Goal: Task Accomplishment & Management: Manage account settings

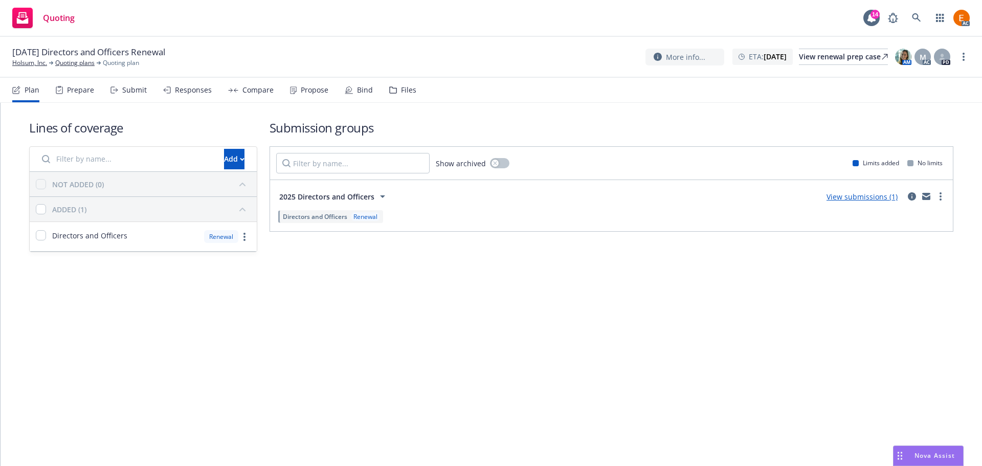
click at [384, 83] on div "Plan Prepare Submit Responses Compare Propose Bind Files" at bounding box center [214, 90] width 404 height 25
click at [396, 86] on div "Files" at bounding box center [402, 90] width 27 height 25
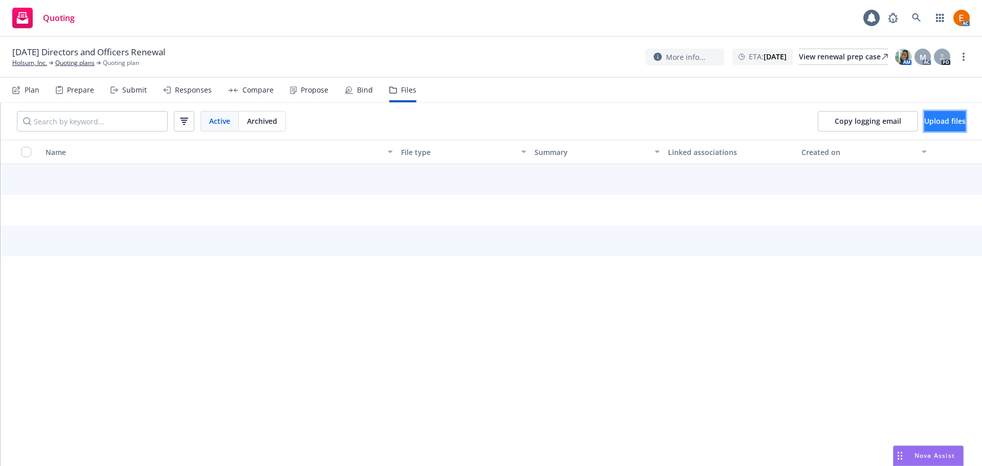
click at [938, 117] on span "Upload files" at bounding box center [944, 121] width 41 height 10
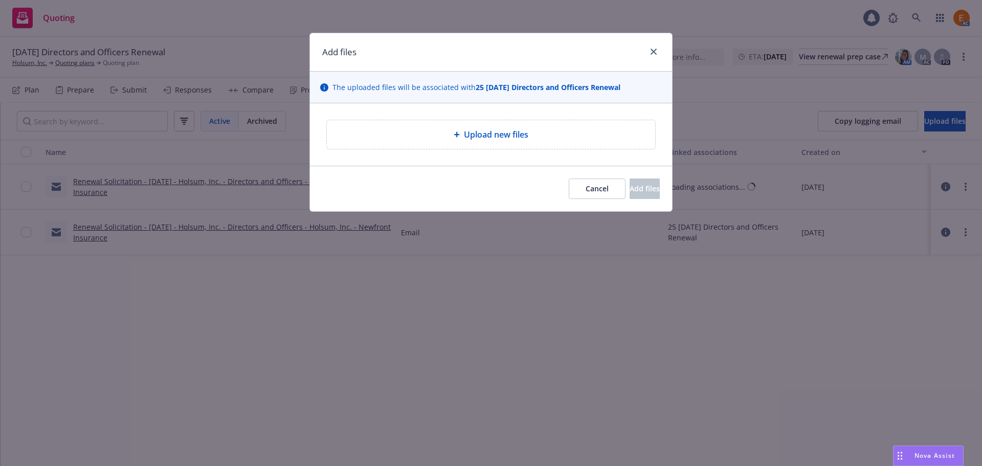
click at [451, 128] on div "Upload new files" at bounding box center [491, 134] width 312 height 12
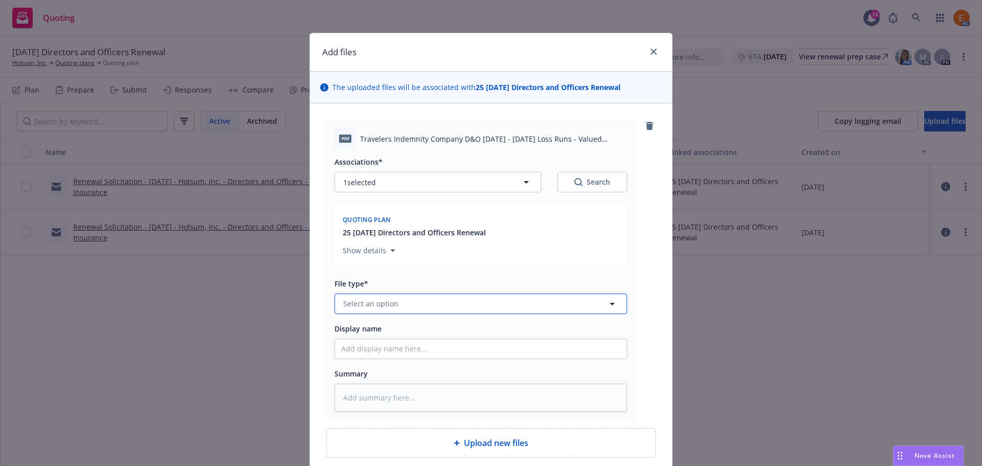
click at [464, 294] on button "Select an option" at bounding box center [480, 303] width 292 height 20
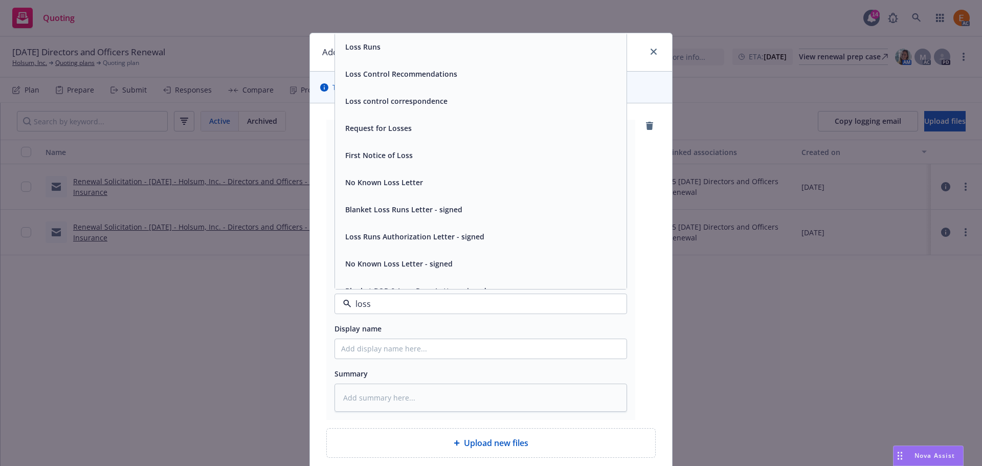
type input "loss r"
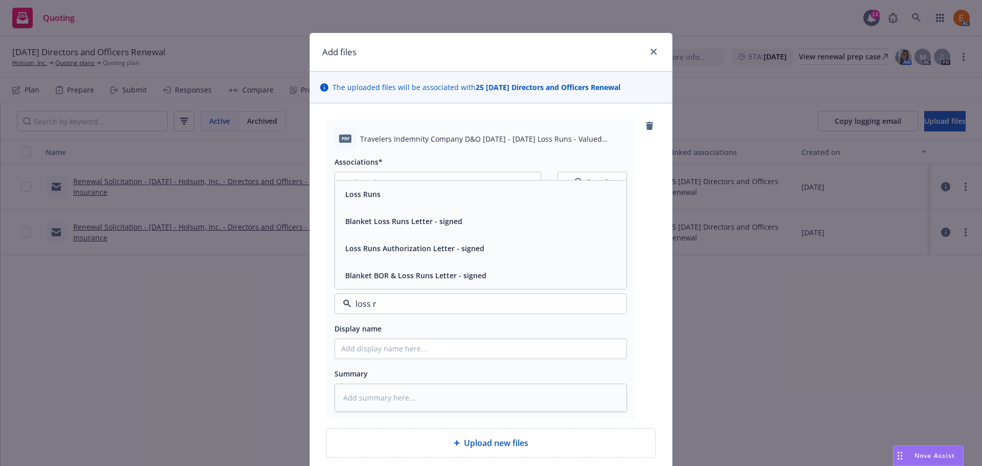
click at [383, 206] on div "Loss Runs" at bounding box center [480, 193] width 291 height 27
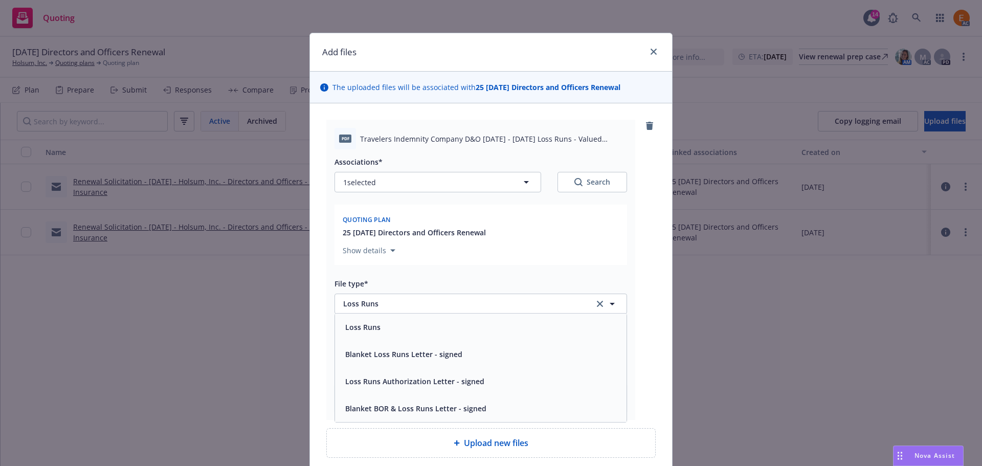
click at [607, 180] on button "Search" at bounding box center [592, 182] width 70 height 20
type textarea "x"
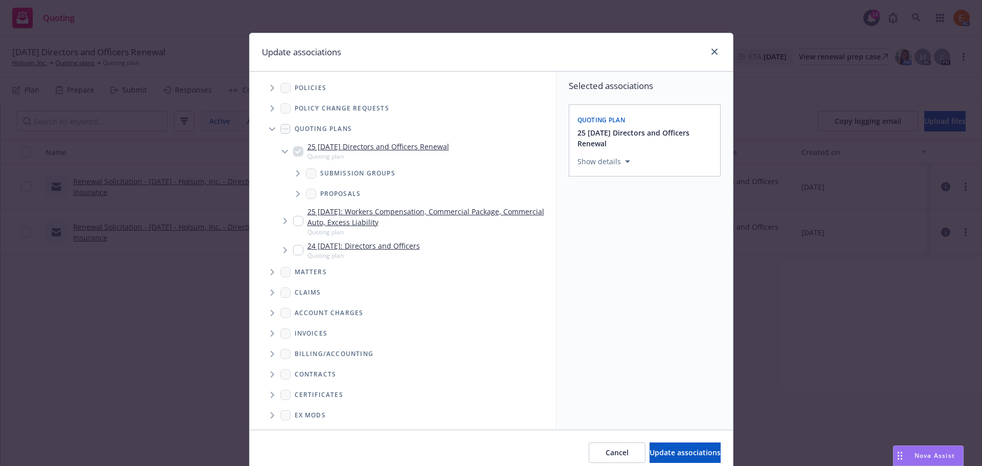
click at [268, 130] on icon "Tree Example" at bounding box center [271, 129] width 6 height 4
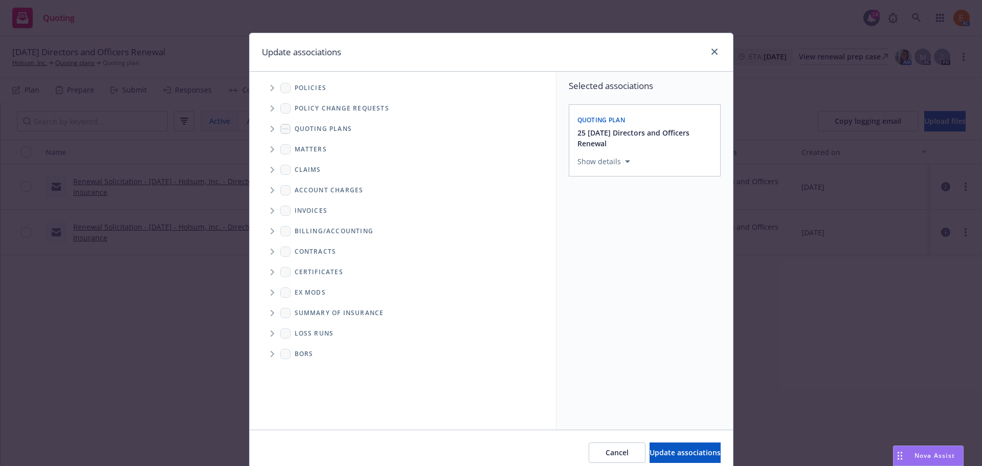
click at [270, 337] on span "Folder Tree Example" at bounding box center [272, 333] width 16 height 16
click at [327, 352] on link "New Loss Runs folder" at bounding box center [348, 351] width 74 height 11
checkbox input "true"
click at [659, 231] on div "Select an option" at bounding box center [640, 232] width 109 height 10
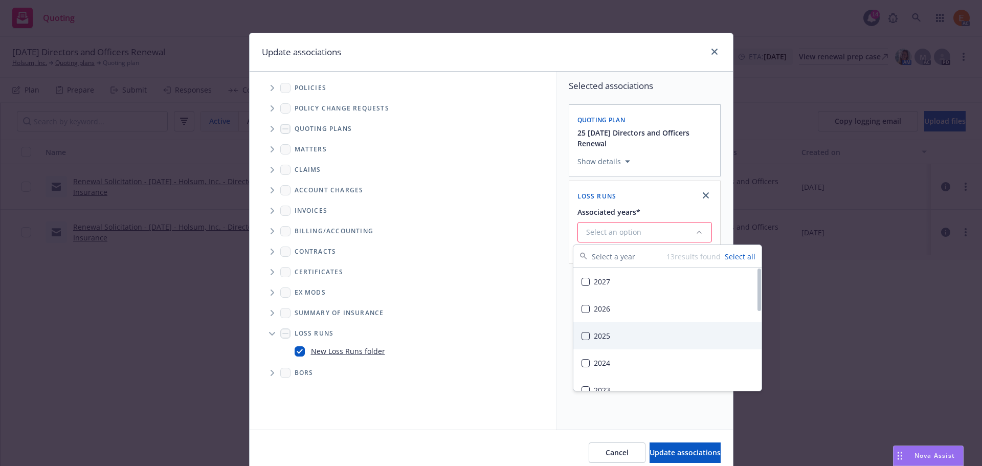
click at [633, 332] on div "2025" at bounding box center [667, 335] width 188 height 27
click at [660, 452] on span "Update associations" at bounding box center [684, 452] width 71 height 10
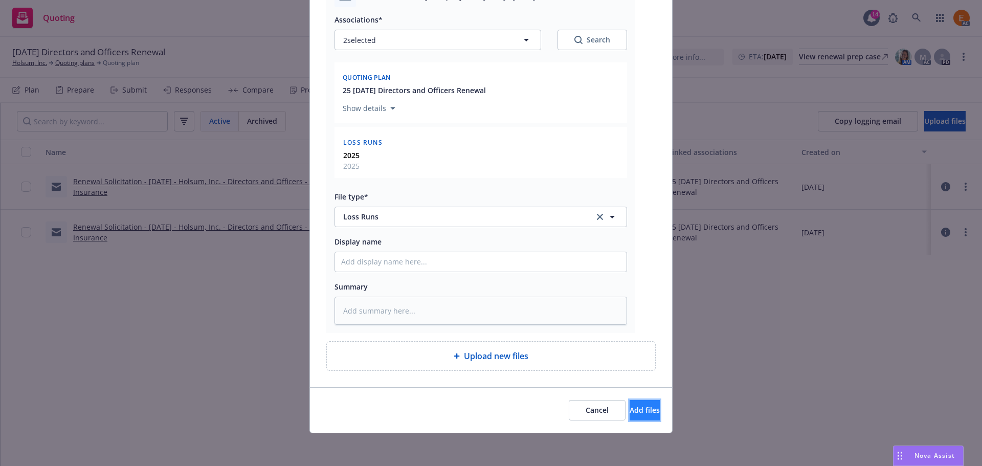
click at [642, 414] on button "Add files" at bounding box center [644, 410] width 30 height 20
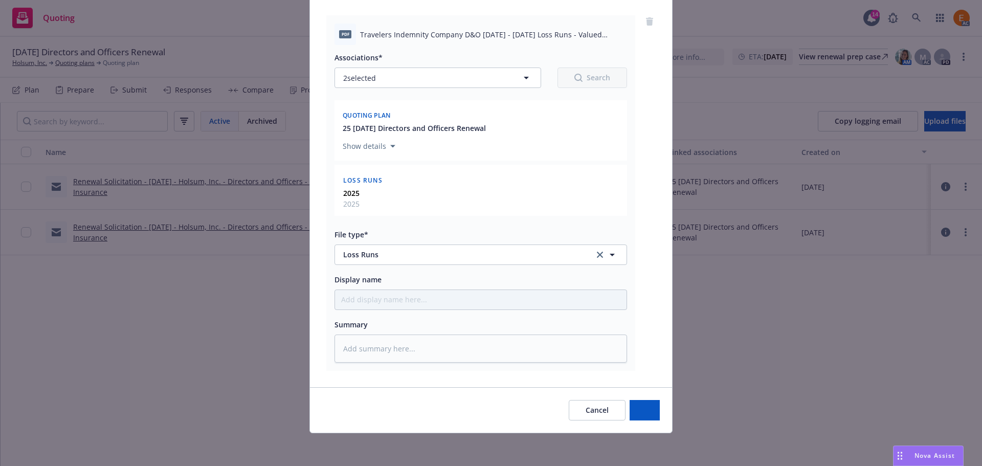
type textarea "x"
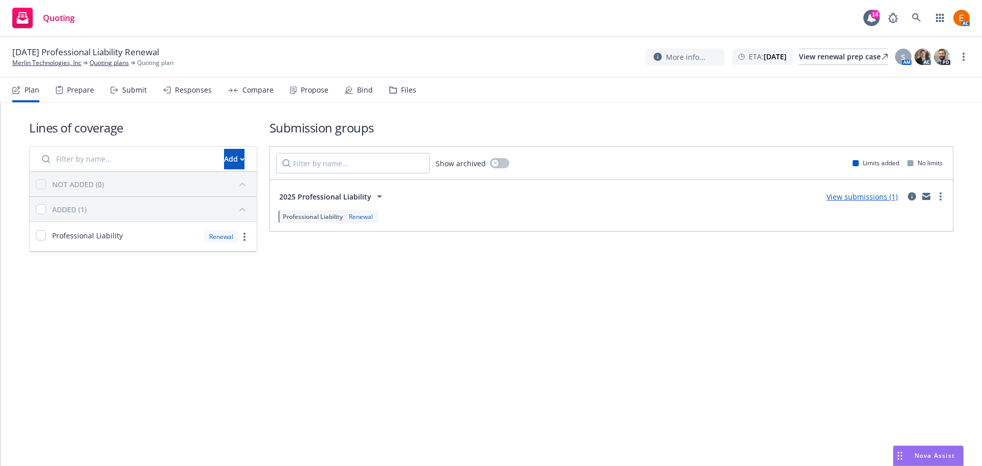
click at [402, 94] on div "Files" at bounding box center [408, 90] width 15 height 8
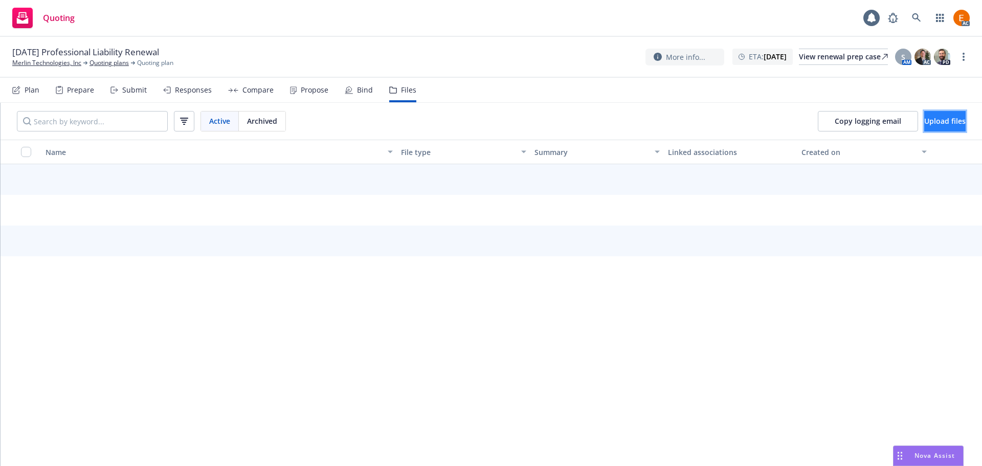
click at [924, 115] on button "Upload files" at bounding box center [944, 121] width 41 height 20
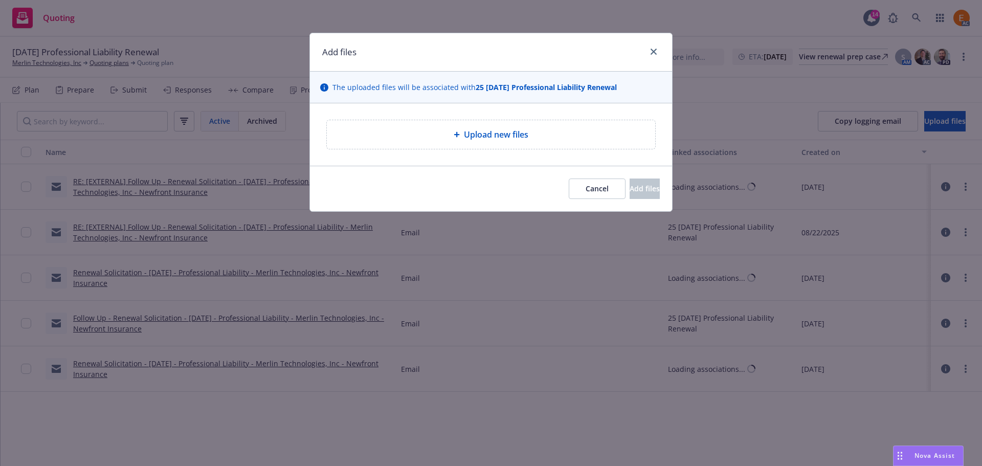
click at [510, 142] on div "Upload new files" at bounding box center [491, 134] width 328 height 29
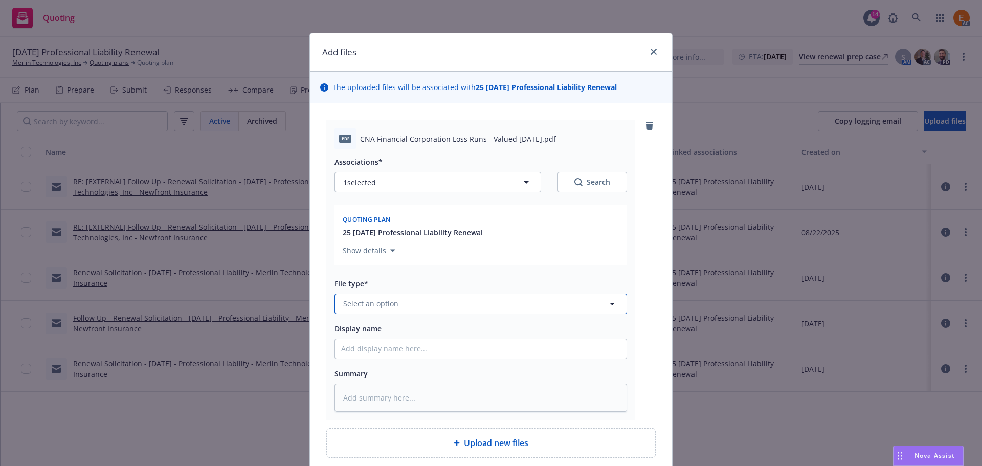
click at [454, 305] on button "Select an option" at bounding box center [480, 303] width 292 height 20
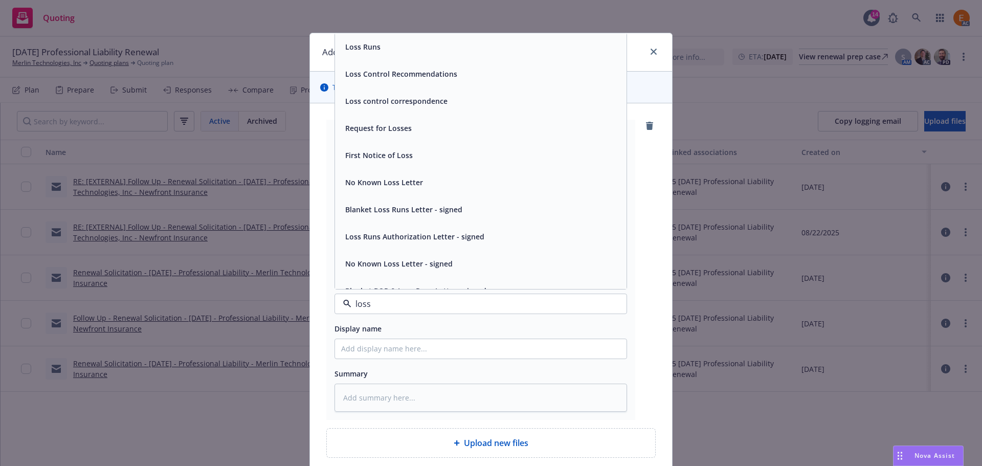
type input "loss r"
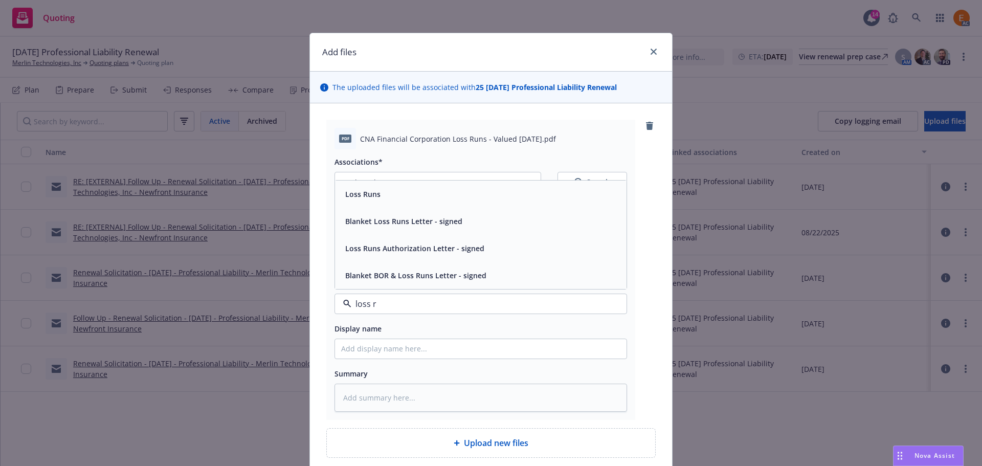
click at [392, 189] on div "Loss Runs" at bounding box center [480, 194] width 279 height 15
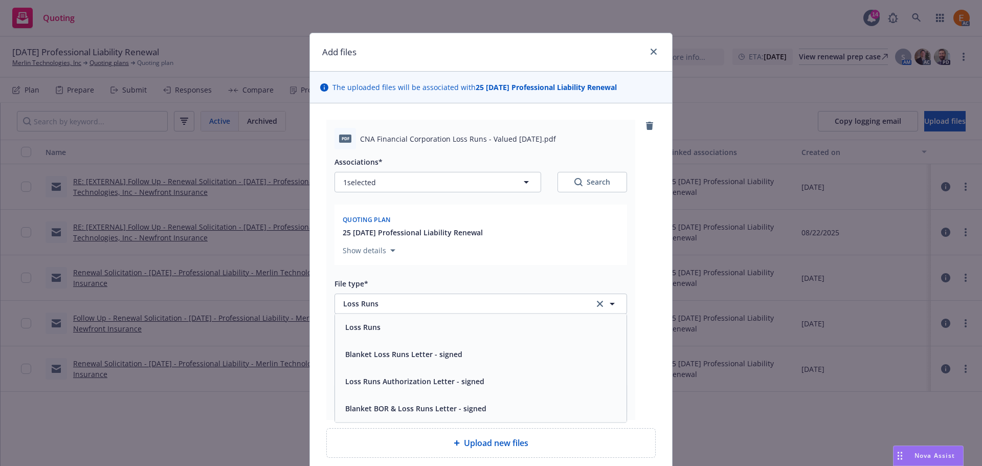
click at [596, 184] on div "Search" at bounding box center [592, 182] width 36 height 10
type textarea "x"
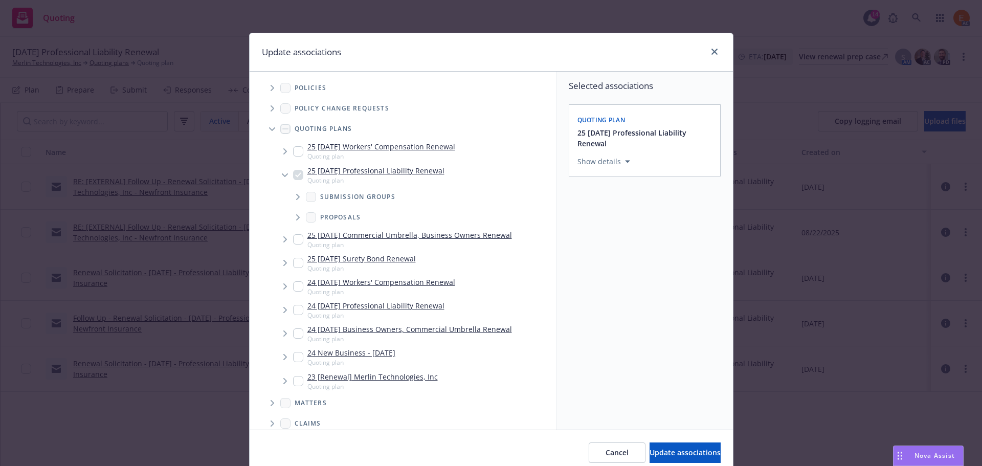
click at [266, 124] on span "Tree Example" at bounding box center [272, 129] width 16 height 16
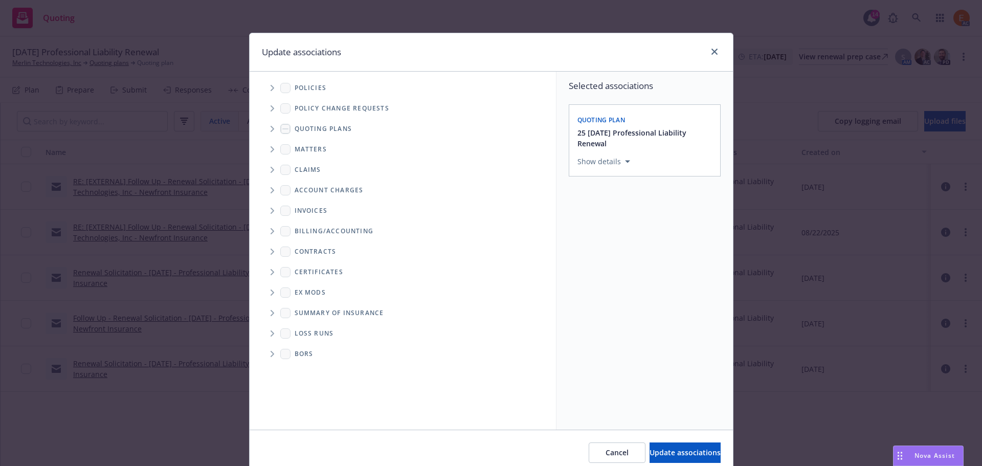
click at [264, 331] on span "Folder Tree Example" at bounding box center [272, 333] width 16 height 16
click at [302, 364] on div "2025" at bounding box center [310, 369] width 33 height 15
checkbox input "true"
click at [686, 451] on span "Update associations" at bounding box center [684, 452] width 71 height 10
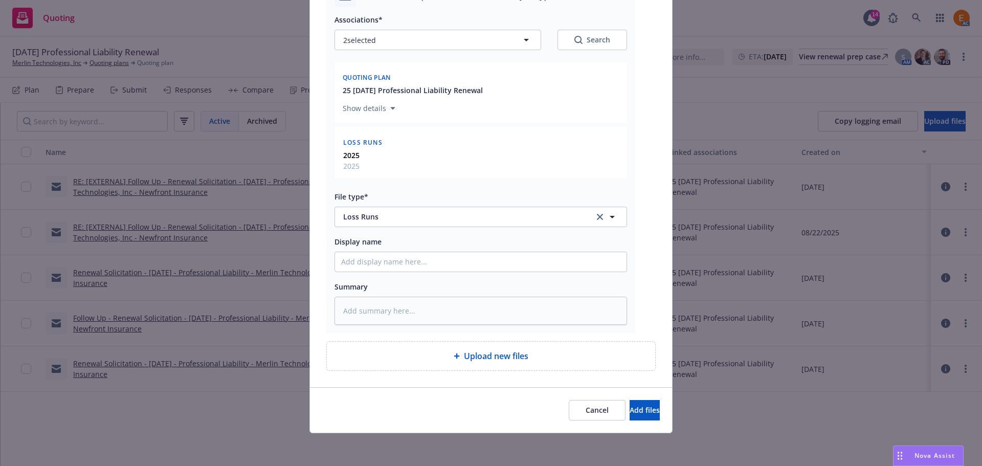
click at [634, 399] on div "Cancel Add files" at bounding box center [491, 410] width 362 height 46
click at [634, 405] on span "Add files" at bounding box center [644, 410] width 30 height 10
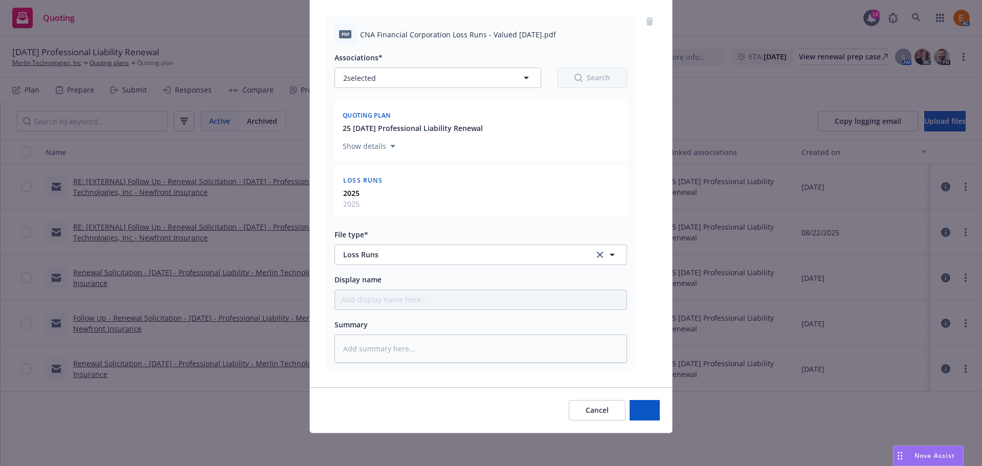
scroll to position [104, 0]
type textarea "x"
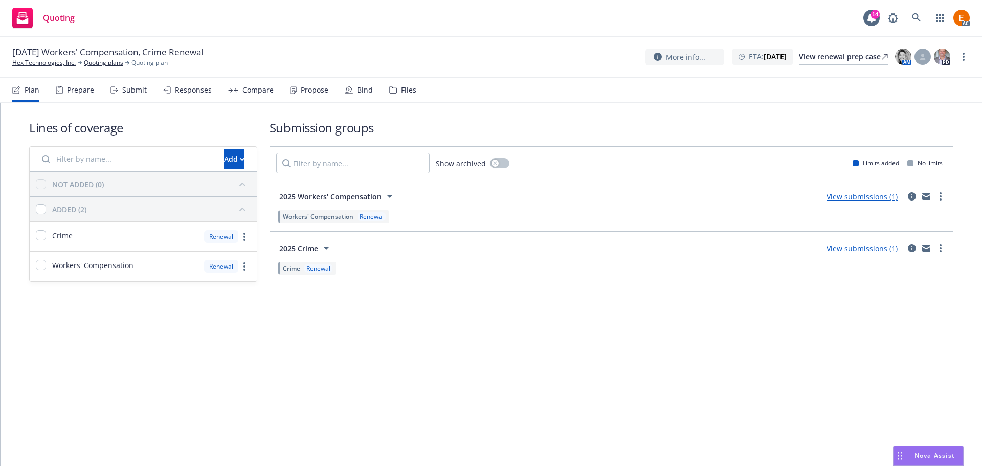
click at [390, 94] on div "Files" at bounding box center [402, 90] width 27 height 25
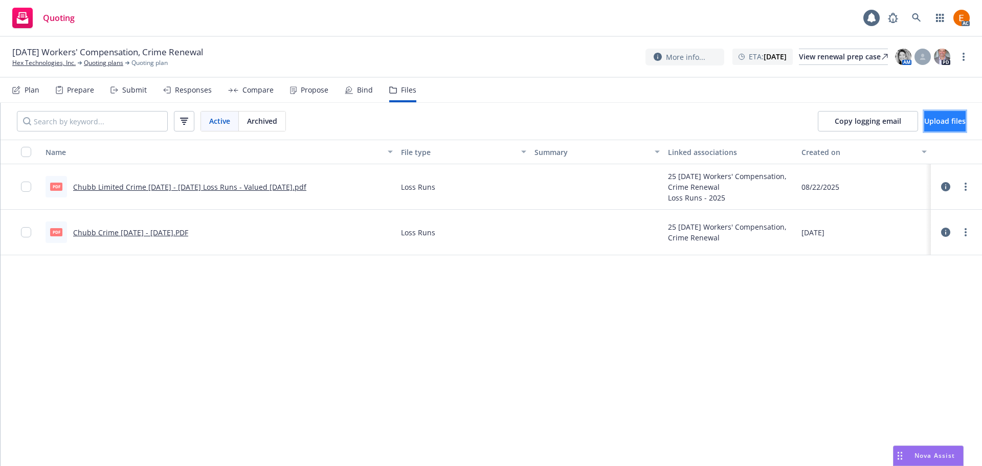
click at [942, 125] on span "Upload files" at bounding box center [944, 121] width 41 height 10
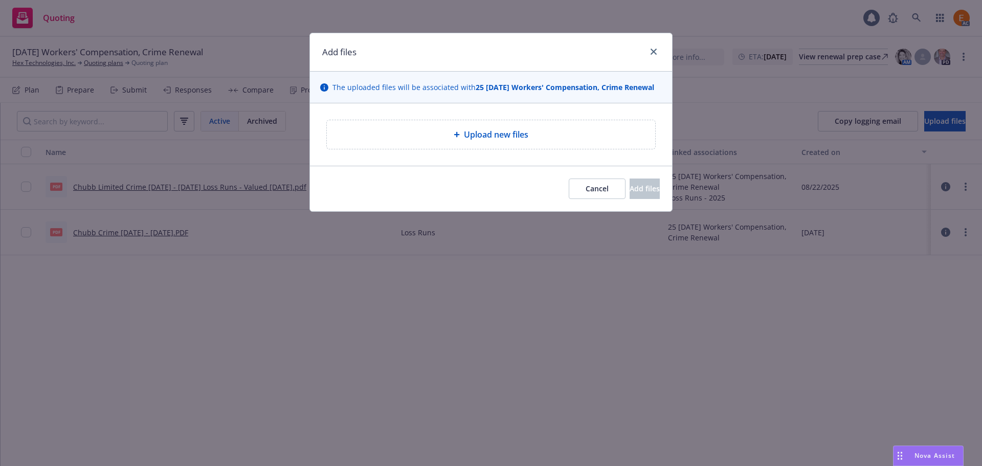
click at [457, 130] on div "Upload new files" at bounding box center [491, 134] width 312 height 12
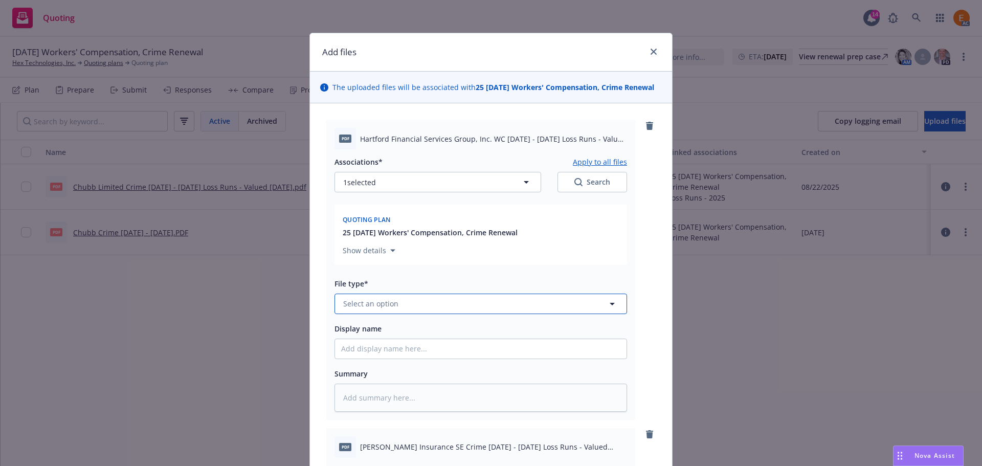
click at [409, 302] on button "Select an option" at bounding box center [480, 303] width 292 height 20
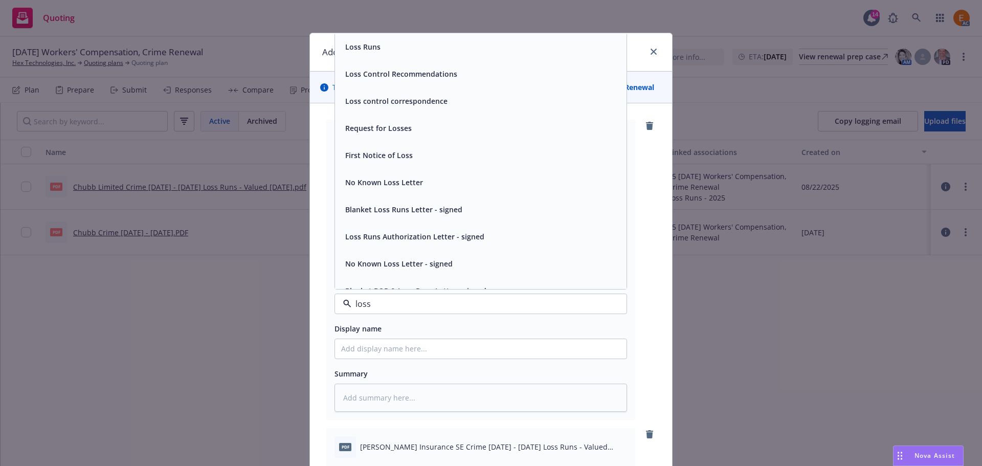
type input "loss r"
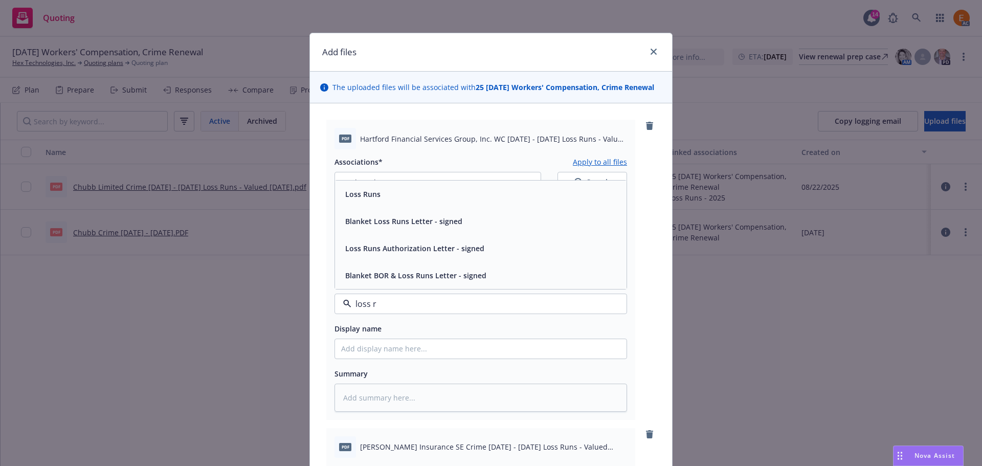
click at [421, 197] on div "Loss Runs" at bounding box center [480, 194] width 279 height 15
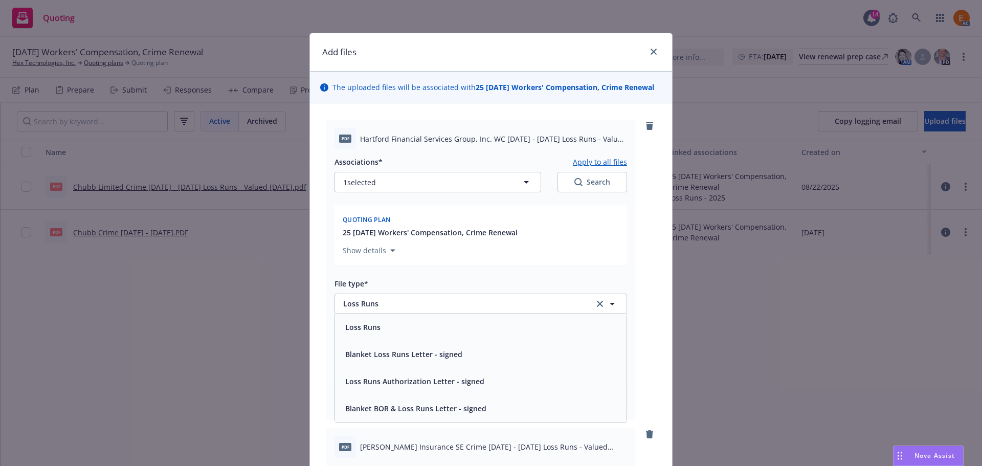
click at [591, 180] on div "Search" at bounding box center [592, 182] width 36 height 10
type textarea "x"
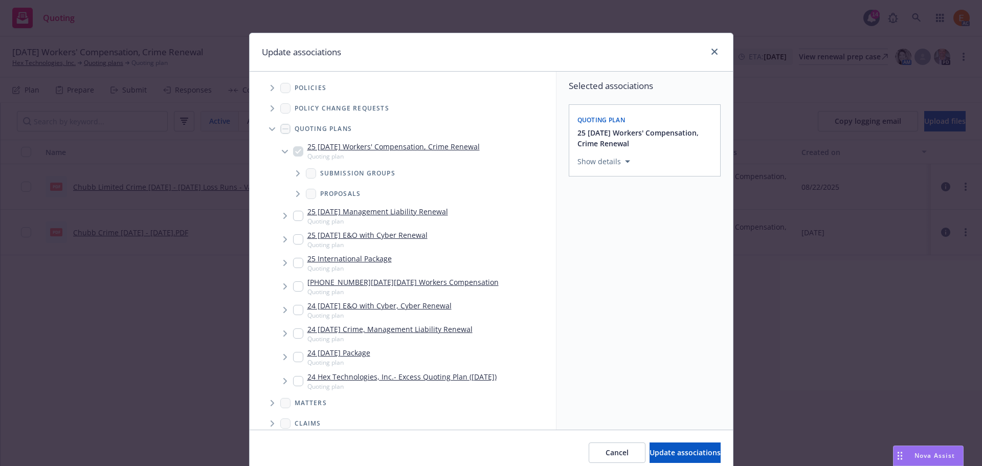
click at [264, 127] on span "Tree Example" at bounding box center [272, 129] width 16 height 16
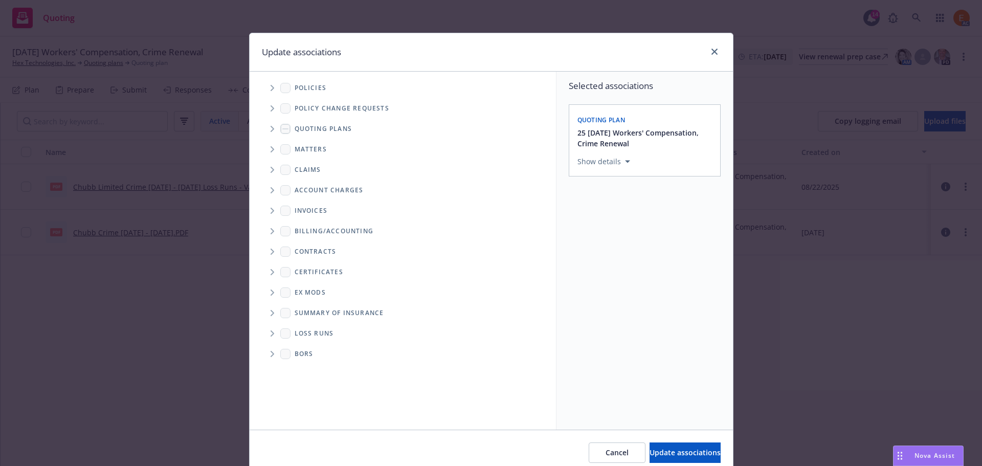
click at [271, 334] on span "Folder Tree Example" at bounding box center [272, 333] width 16 height 16
click at [311, 373] on link "2025" at bounding box center [319, 370] width 16 height 11
checkbox input "true"
click at [671, 451] on span "Update associations" at bounding box center [684, 452] width 71 height 10
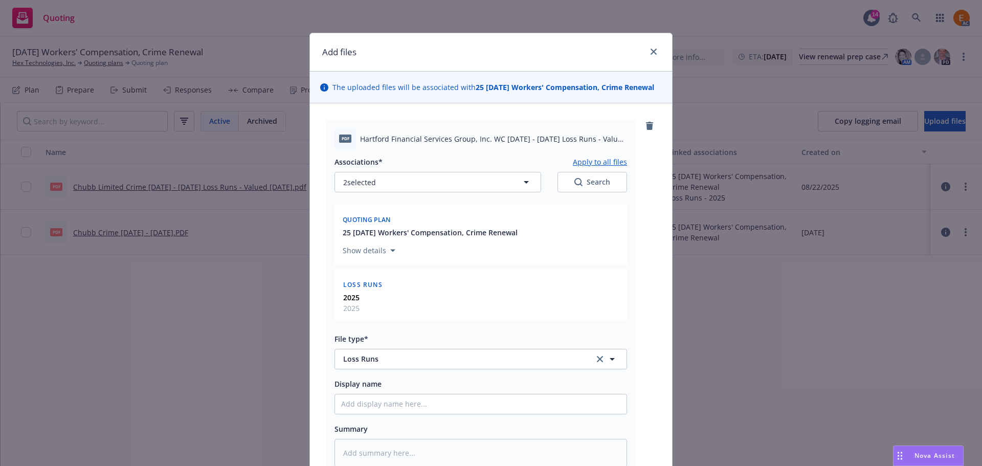
click at [601, 162] on button "Apply to all files" at bounding box center [600, 161] width 54 height 12
type textarea "x"
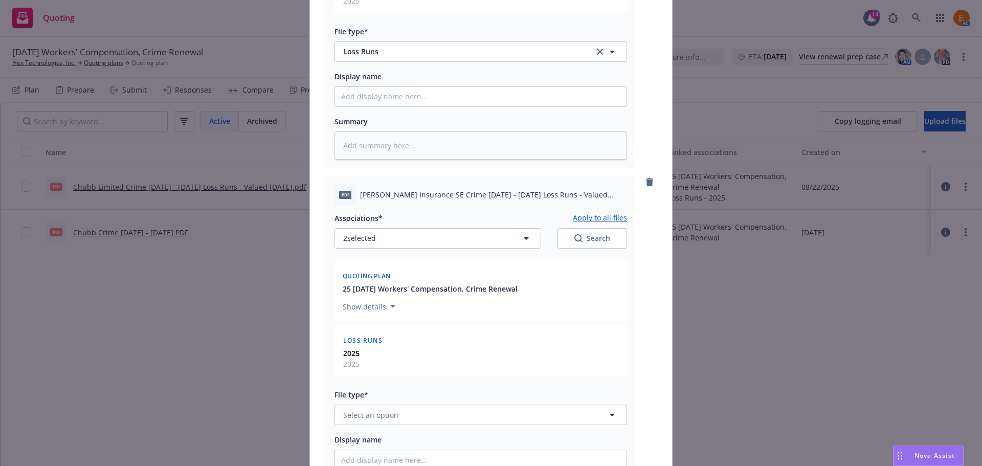
scroll to position [505, 0]
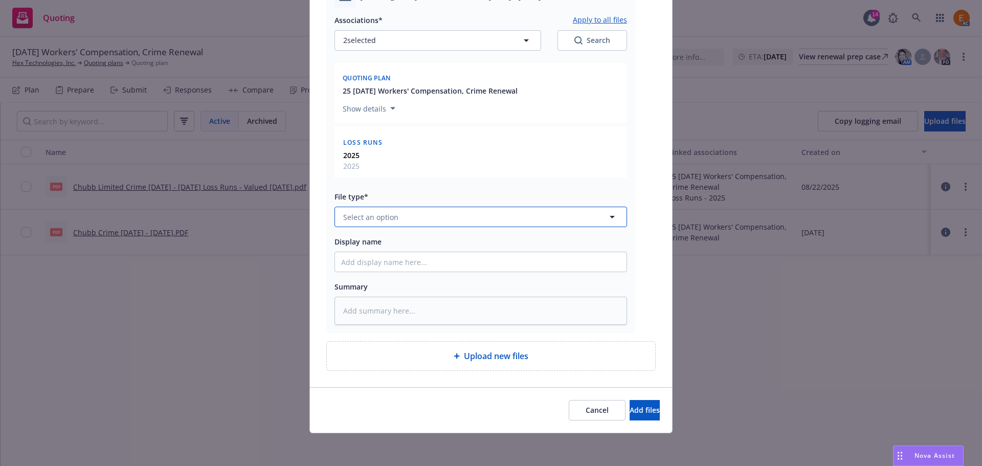
click at [395, 207] on button "Select an option" at bounding box center [480, 217] width 292 height 20
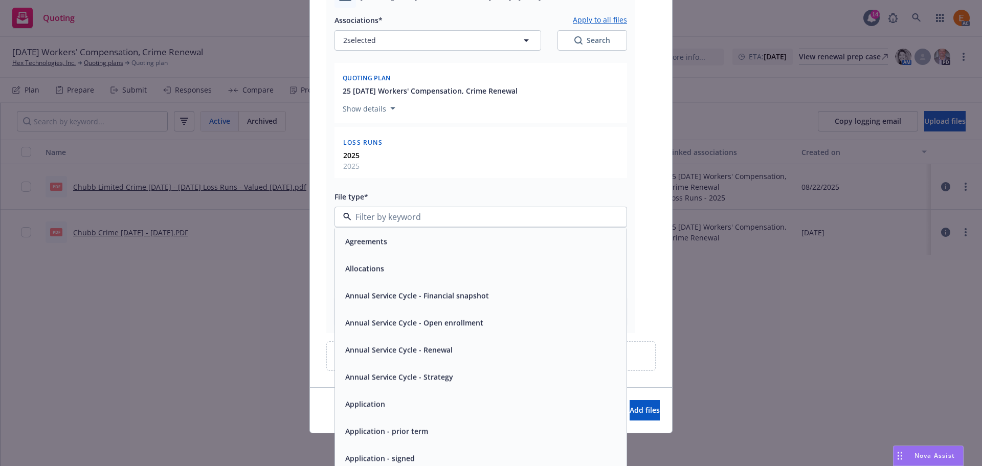
paste input "loss r"
type input "loss r"
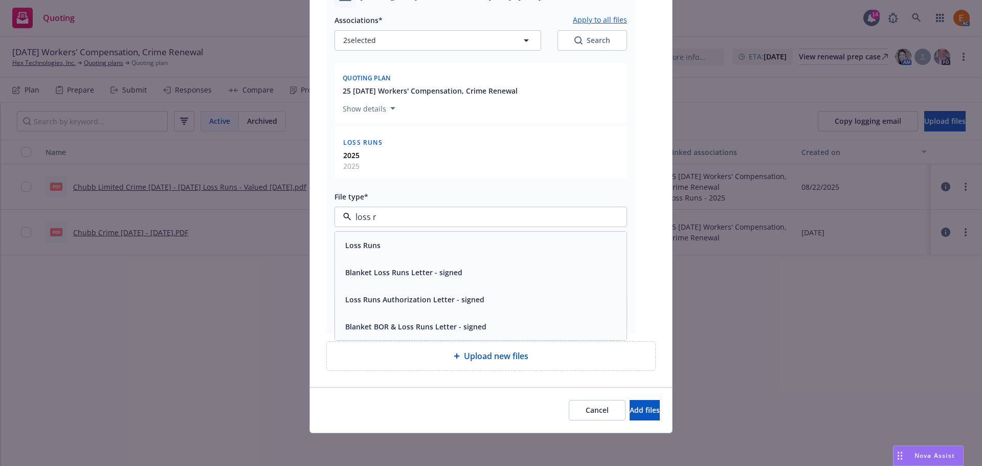
click at [391, 243] on div "Loss Runs" at bounding box center [480, 245] width 279 height 15
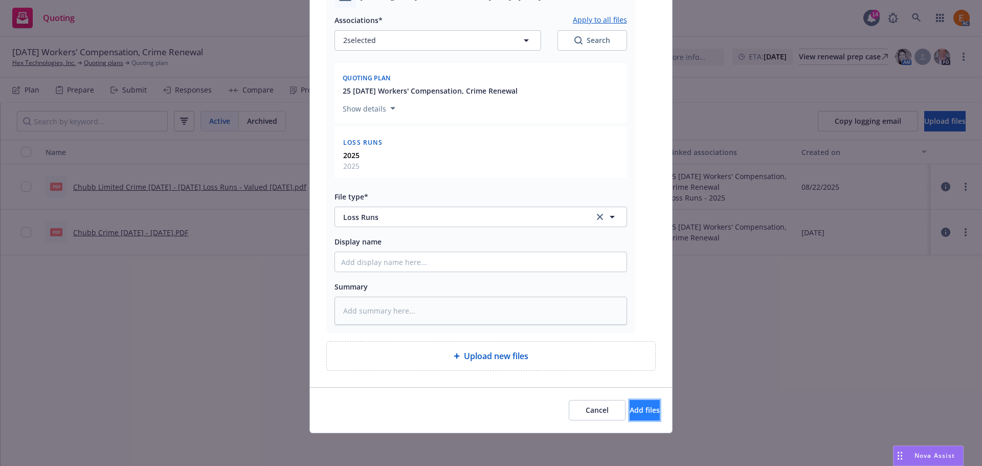
click at [629, 414] on button "Add files" at bounding box center [644, 410] width 30 height 20
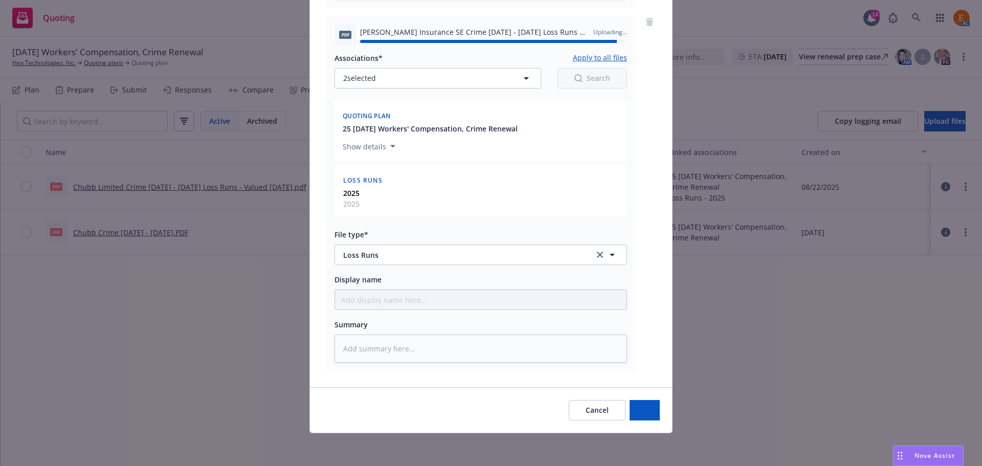
type textarea "x"
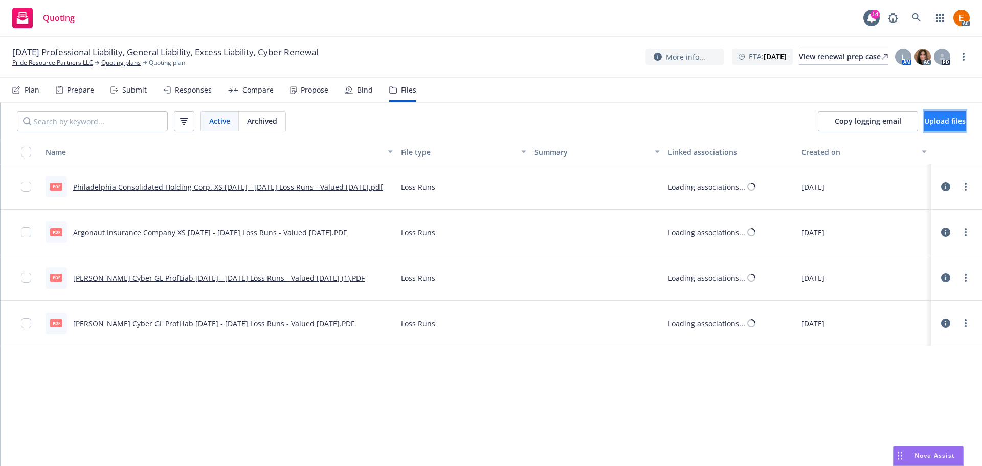
click at [936, 121] on span "Upload files" at bounding box center [944, 121] width 41 height 10
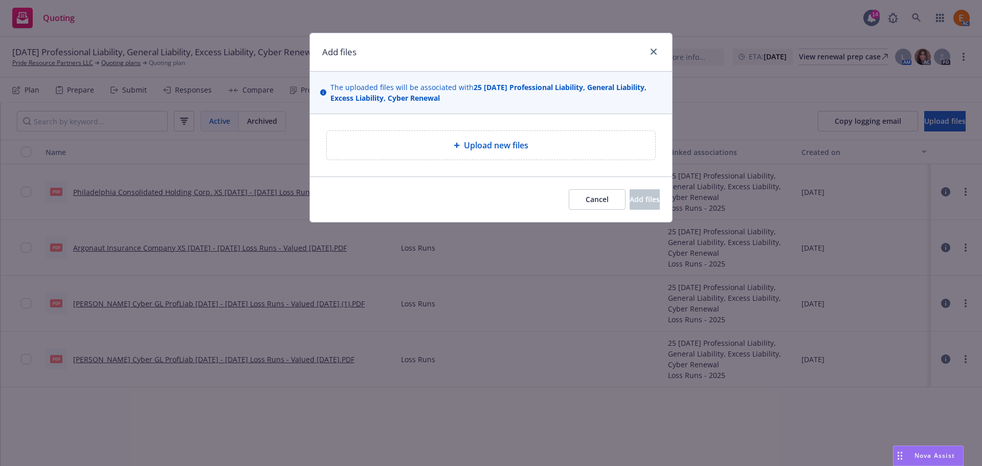
click at [556, 141] on div "Upload new files" at bounding box center [491, 145] width 312 height 12
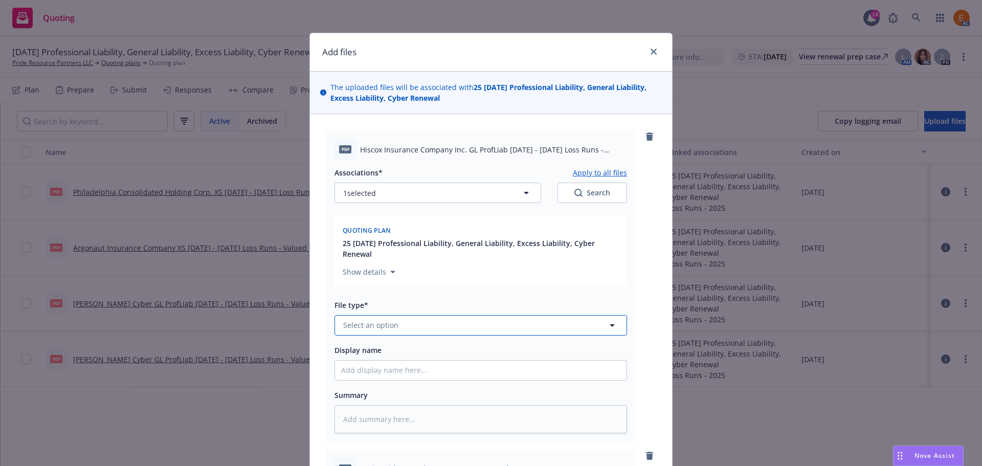
click at [423, 331] on button "Select an option" at bounding box center [480, 325] width 292 height 20
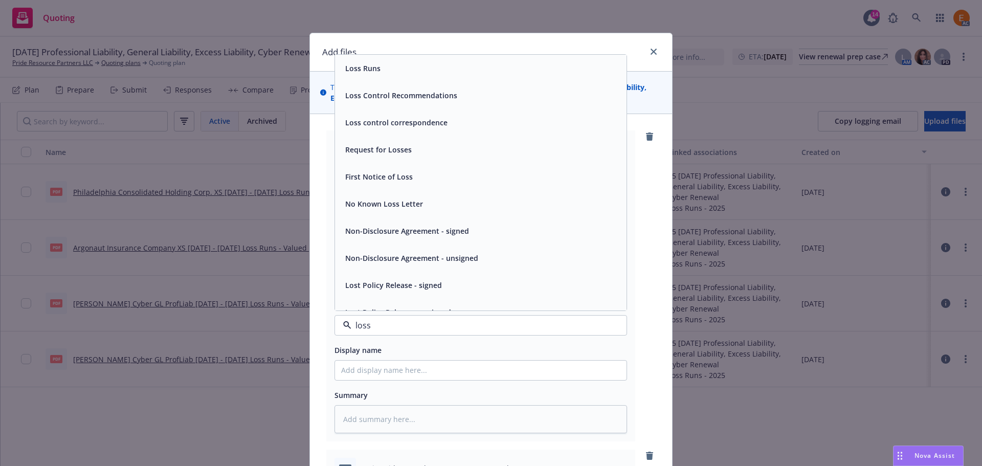
type input "loss r"
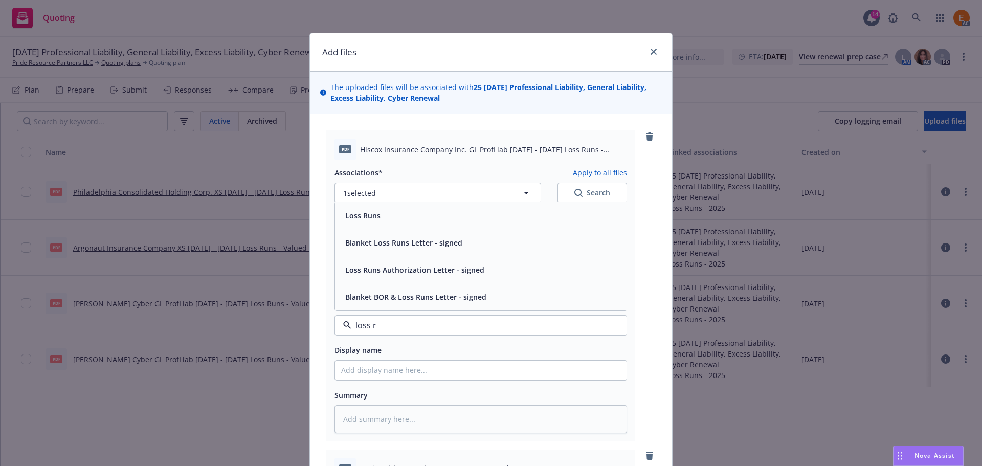
click at [385, 221] on div "Loss Runs" at bounding box center [480, 215] width 279 height 15
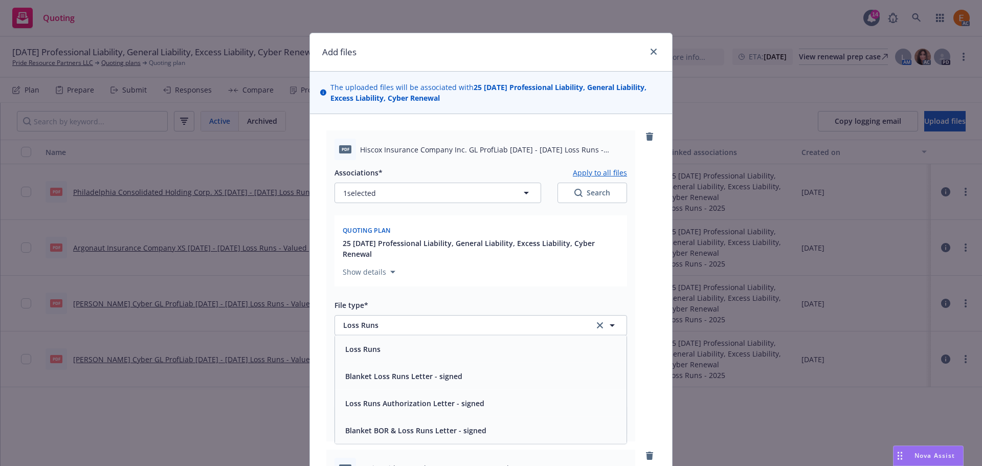
click at [601, 190] on div "Search" at bounding box center [592, 193] width 36 height 10
type textarea "x"
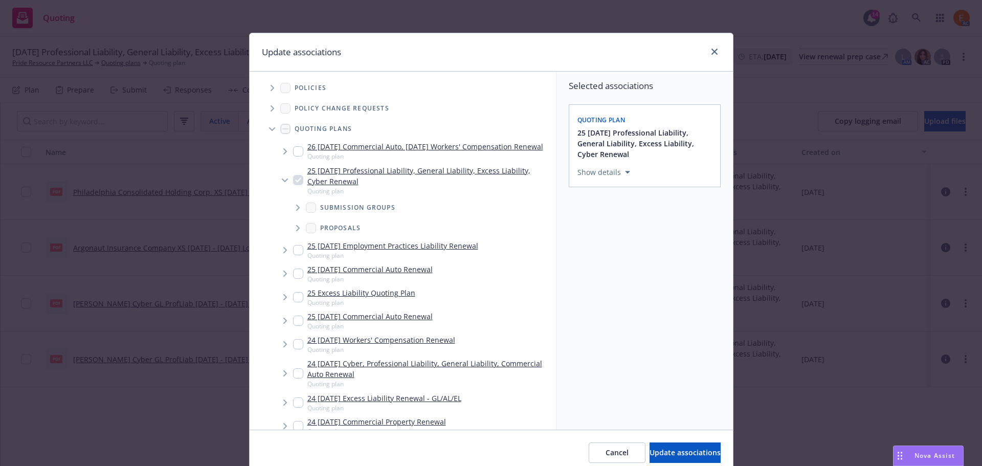
click at [268, 129] on icon "Tree Example" at bounding box center [271, 129] width 6 height 4
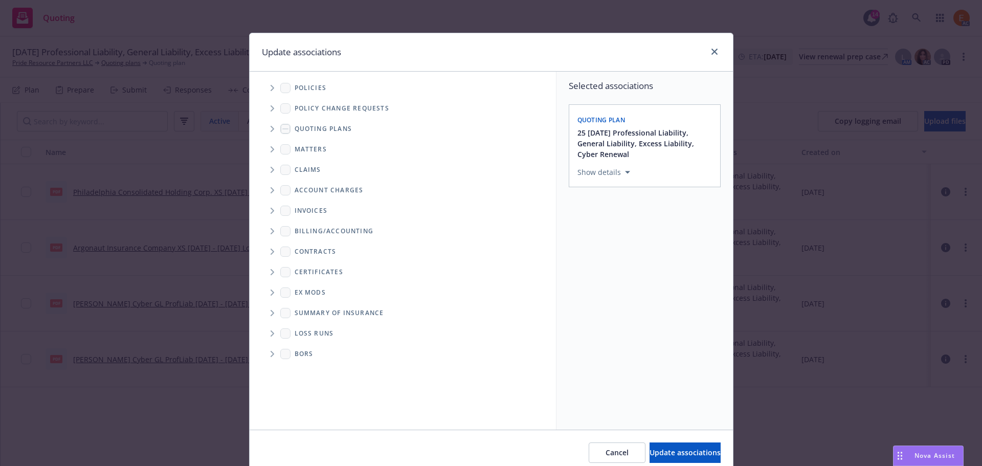
click at [266, 328] on span "Folder Tree Example" at bounding box center [272, 333] width 16 height 16
click at [311, 370] on link "2025" at bounding box center [319, 370] width 16 height 11
checkbox input "true"
click at [692, 452] on span "Update associations" at bounding box center [684, 452] width 71 height 10
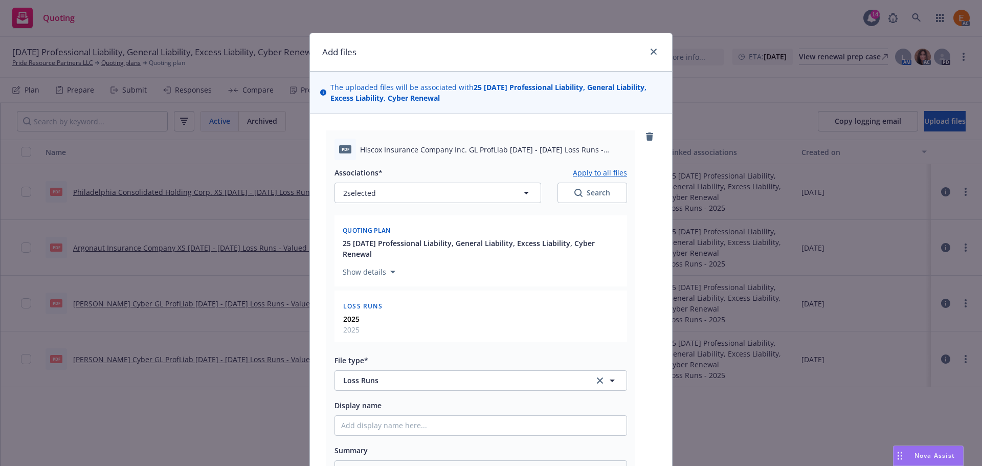
click at [589, 179] on div "Associations* Apply to all files 2 selected Search" at bounding box center [480, 184] width 292 height 37
click at [592, 173] on button "Apply to all files" at bounding box center [600, 172] width 54 height 12
type textarea "x"
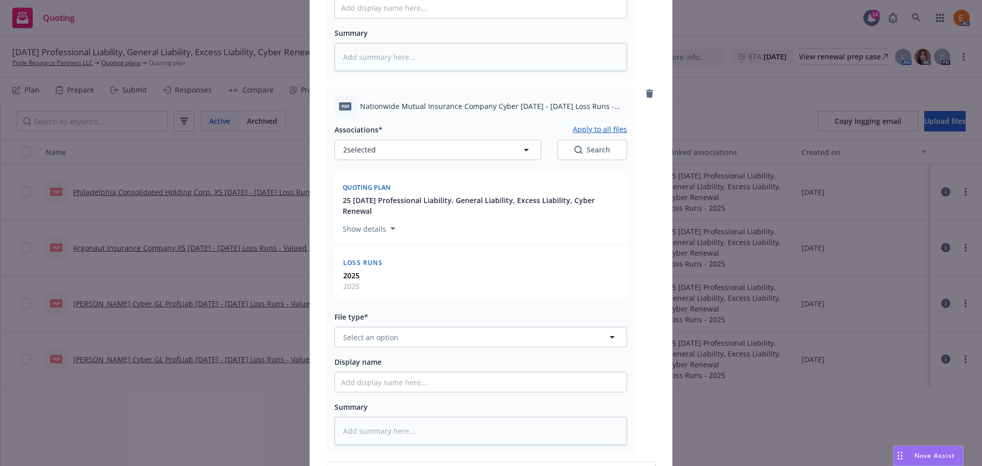
scroll to position [511, 0]
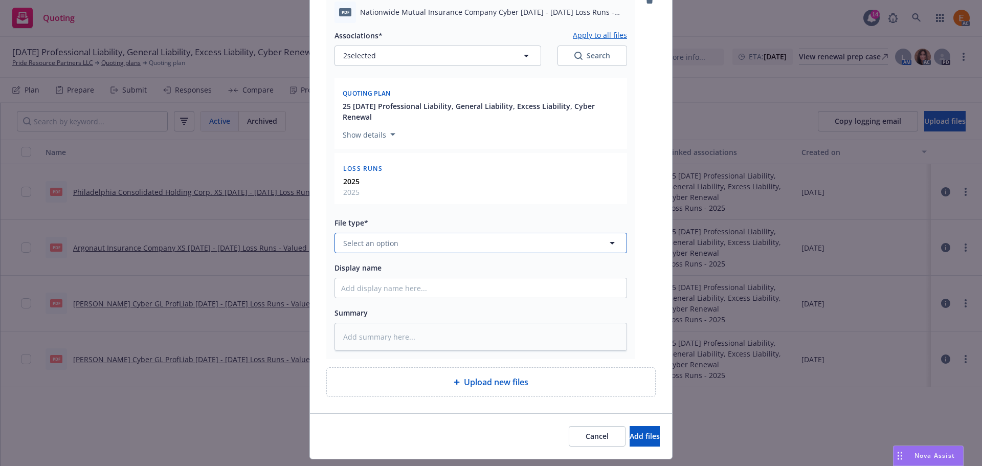
click at [400, 236] on button "Select an option" at bounding box center [480, 243] width 292 height 20
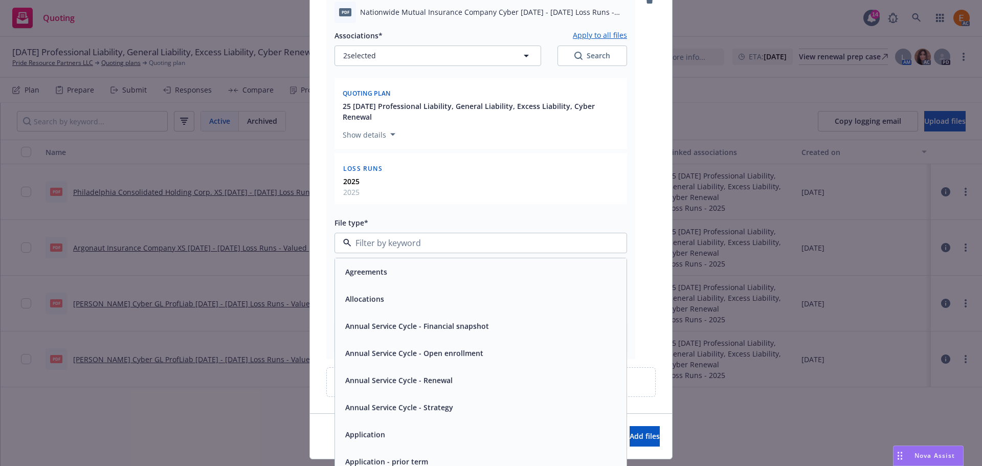
paste input "loss r"
type input "loss r"
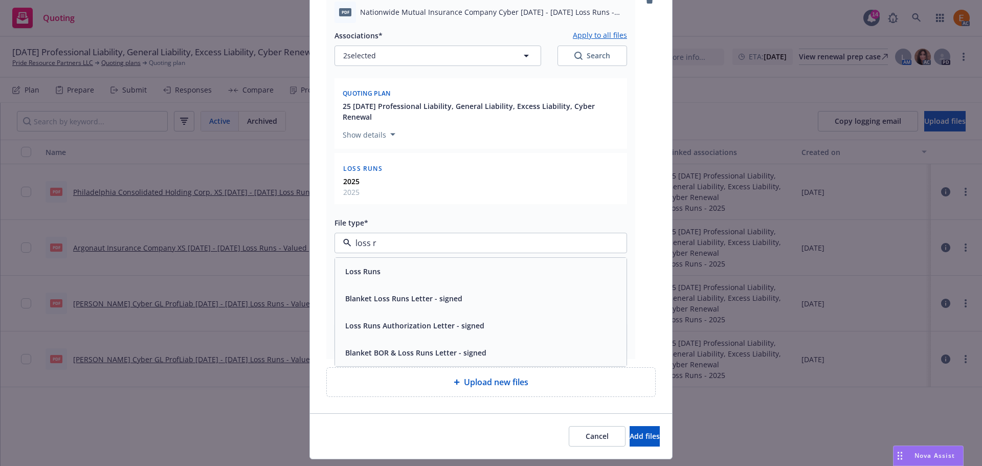
click at [383, 269] on div "Loss Runs" at bounding box center [480, 271] width 279 height 15
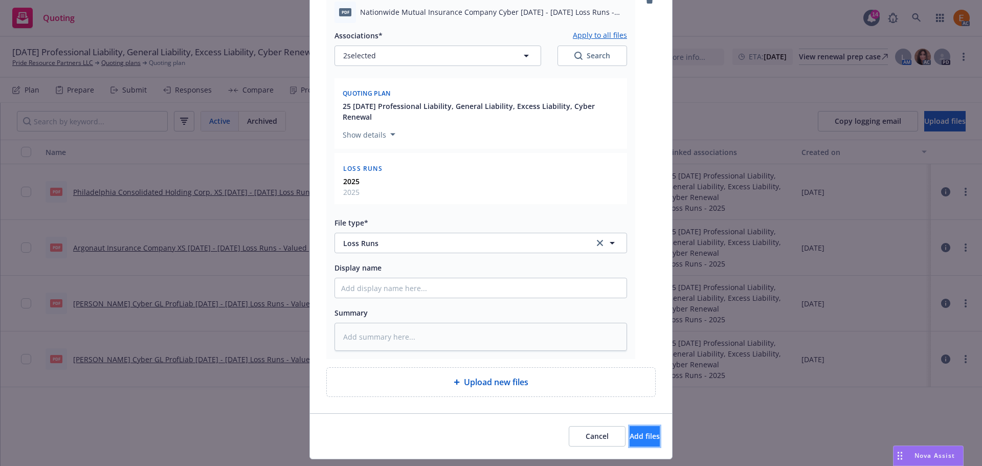
click at [637, 435] on span "Add files" at bounding box center [644, 436] width 30 height 10
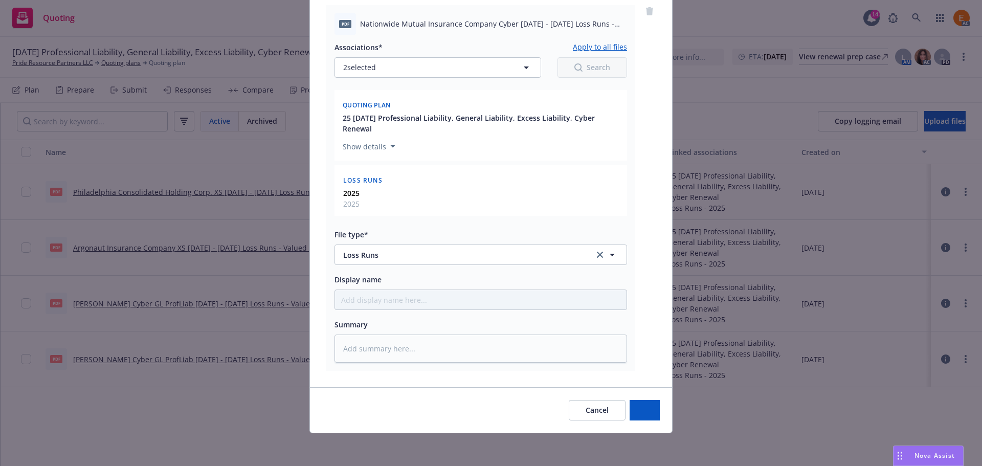
type textarea "x"
